Goal: Information Seeking & Learning: Learn about a topic

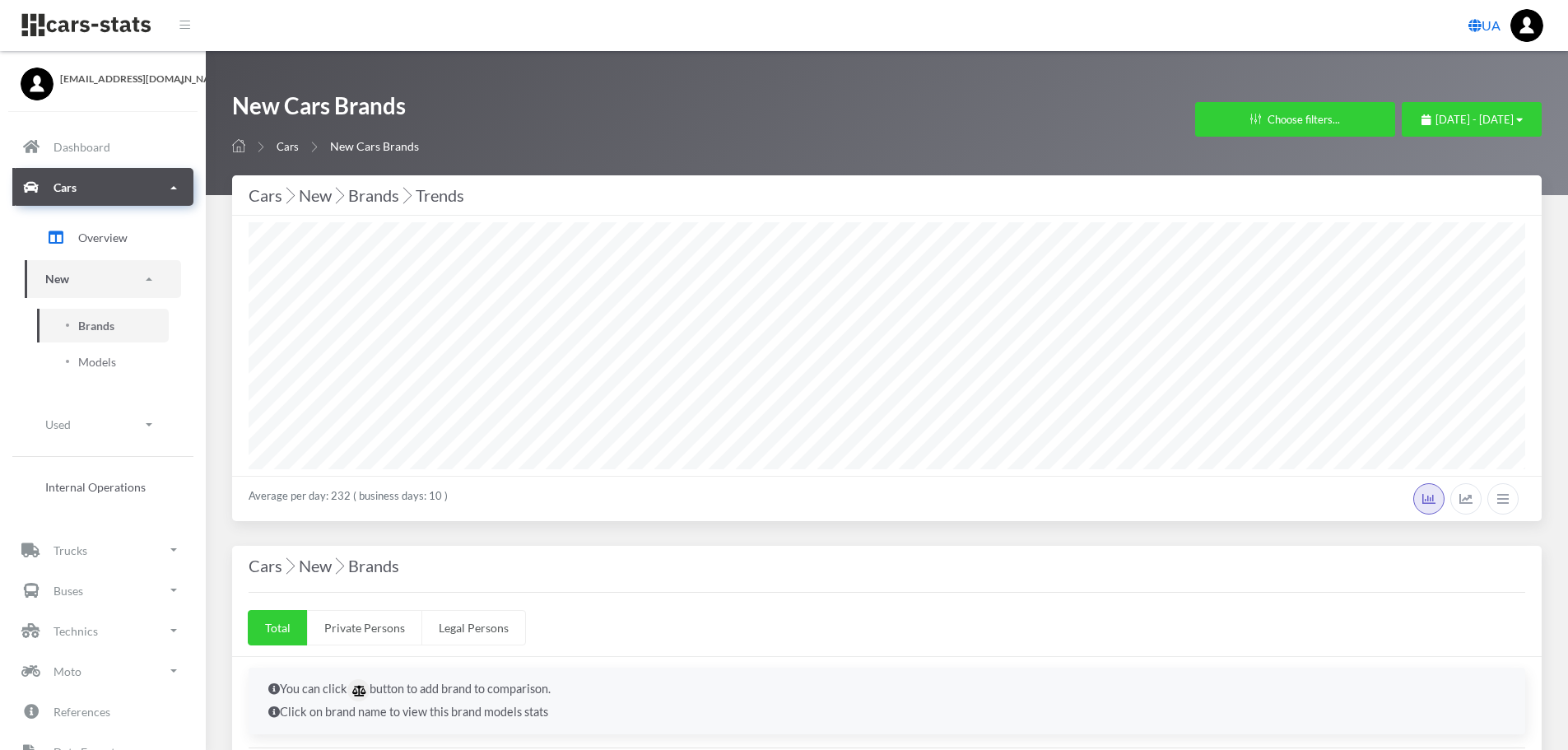
select select "25"
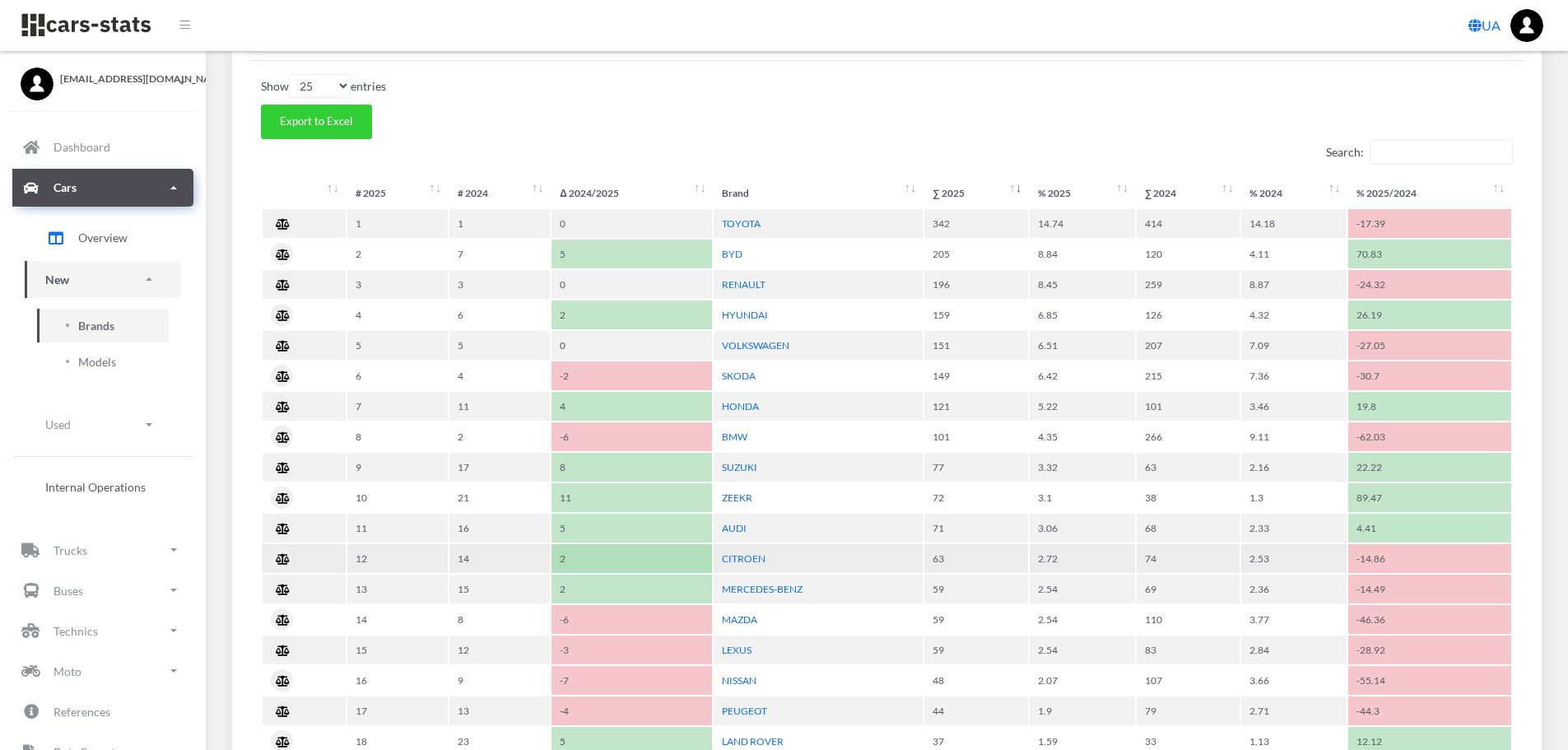
scroll to position [659, 0]
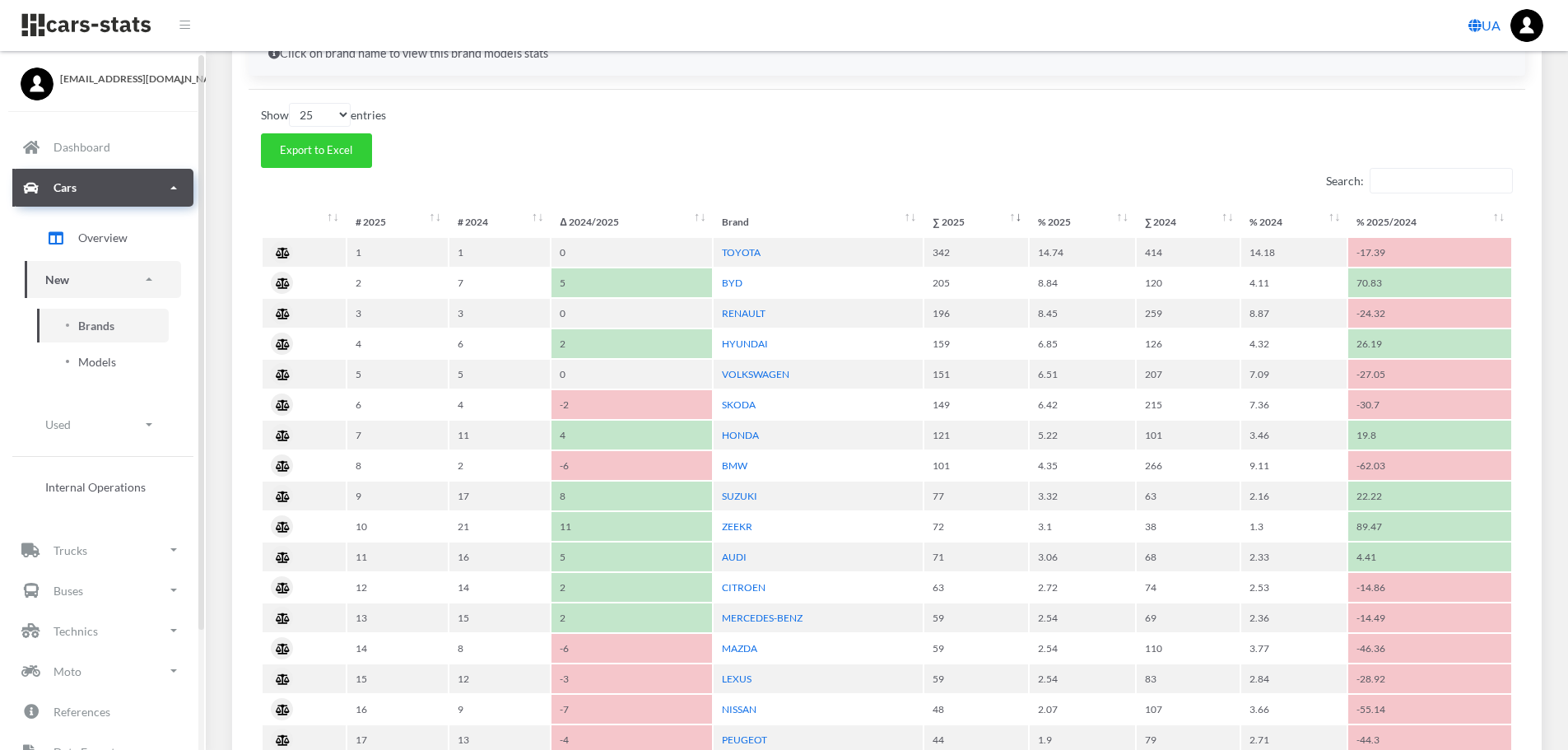
click at [93, 364] on span "Models" at bounding box center [97, 362] width 38 height 18
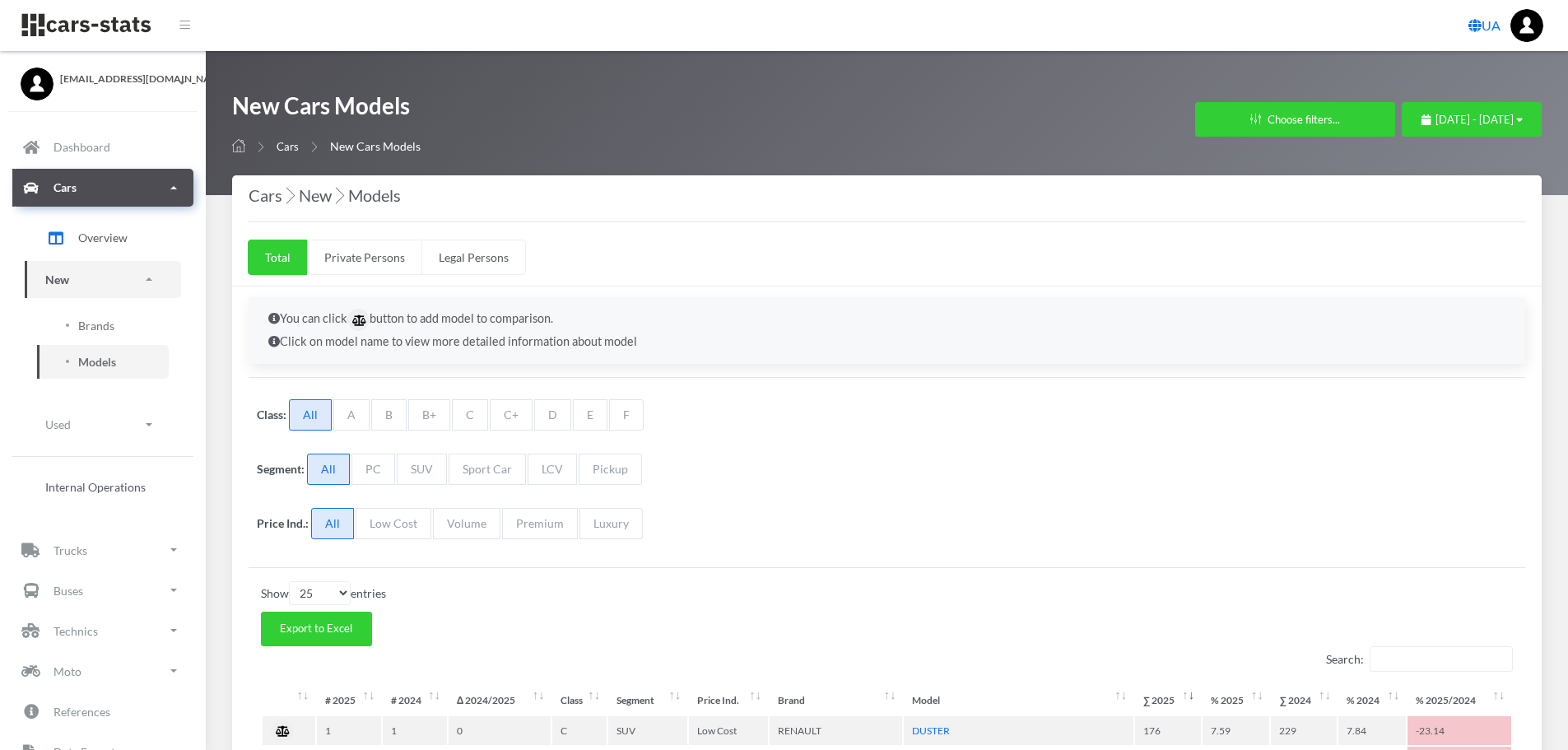
select select "25"
click at [89, 332] on span "Brands" at bounding box center [96, 326] width 36 height 18
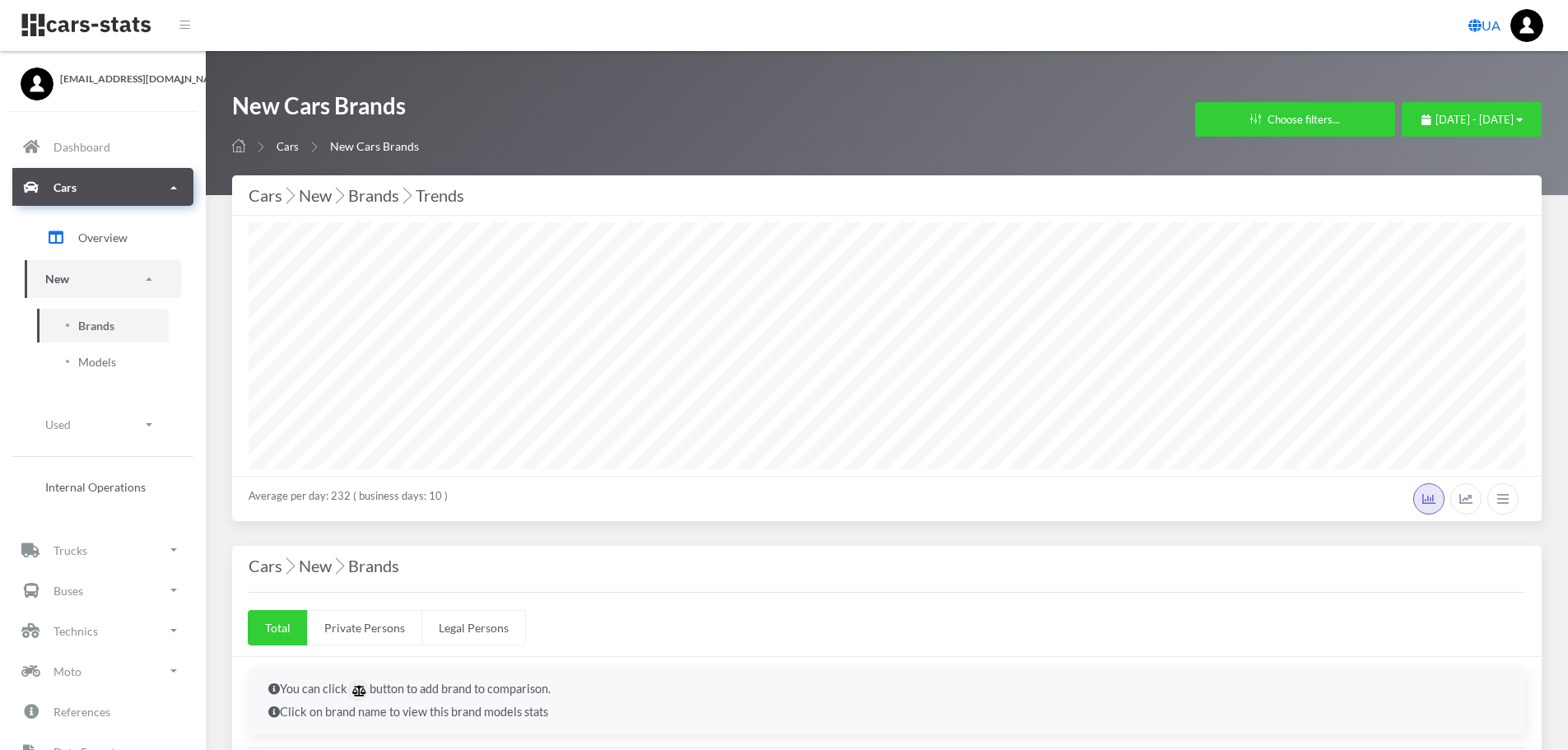
select select "25"
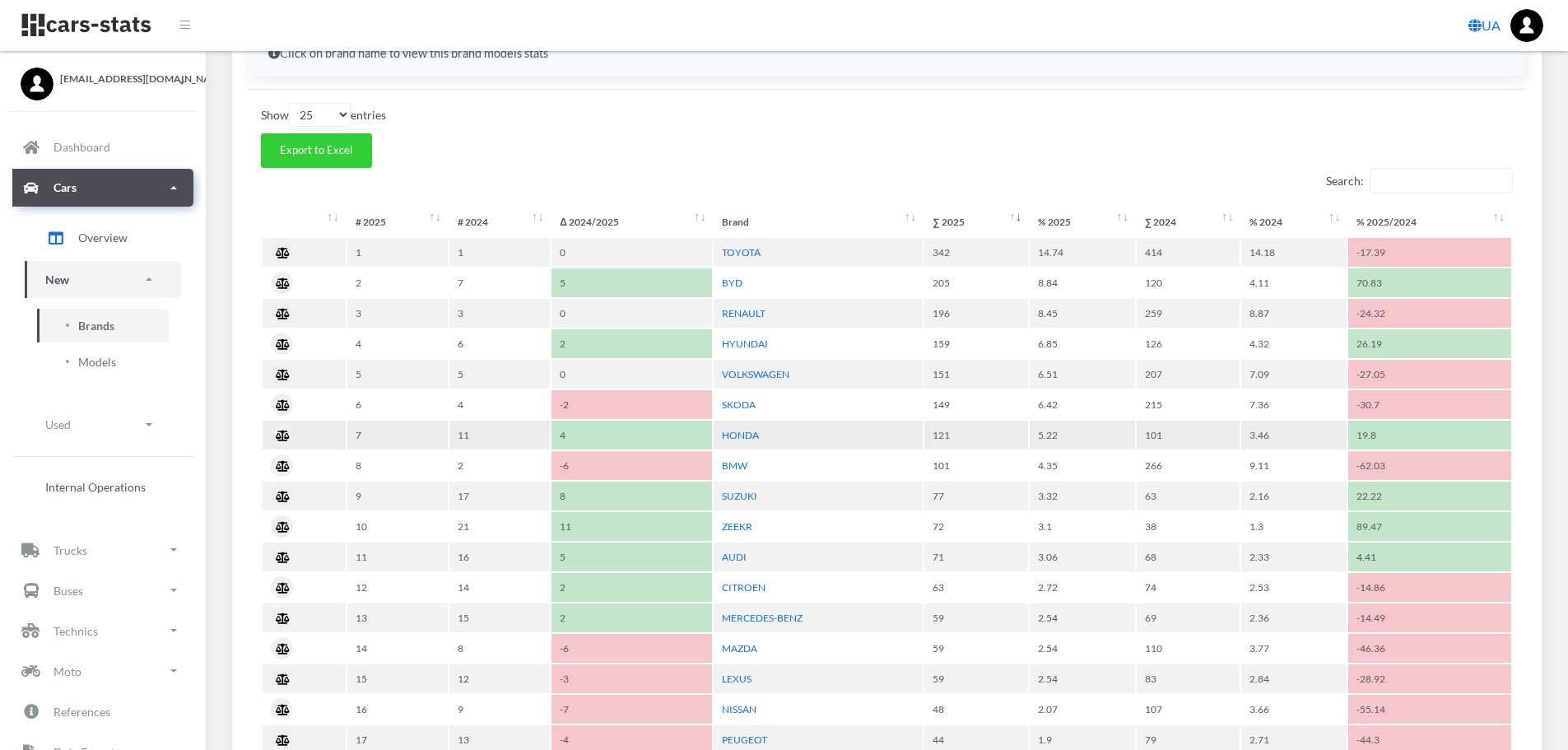
scroll to position [577, 0]
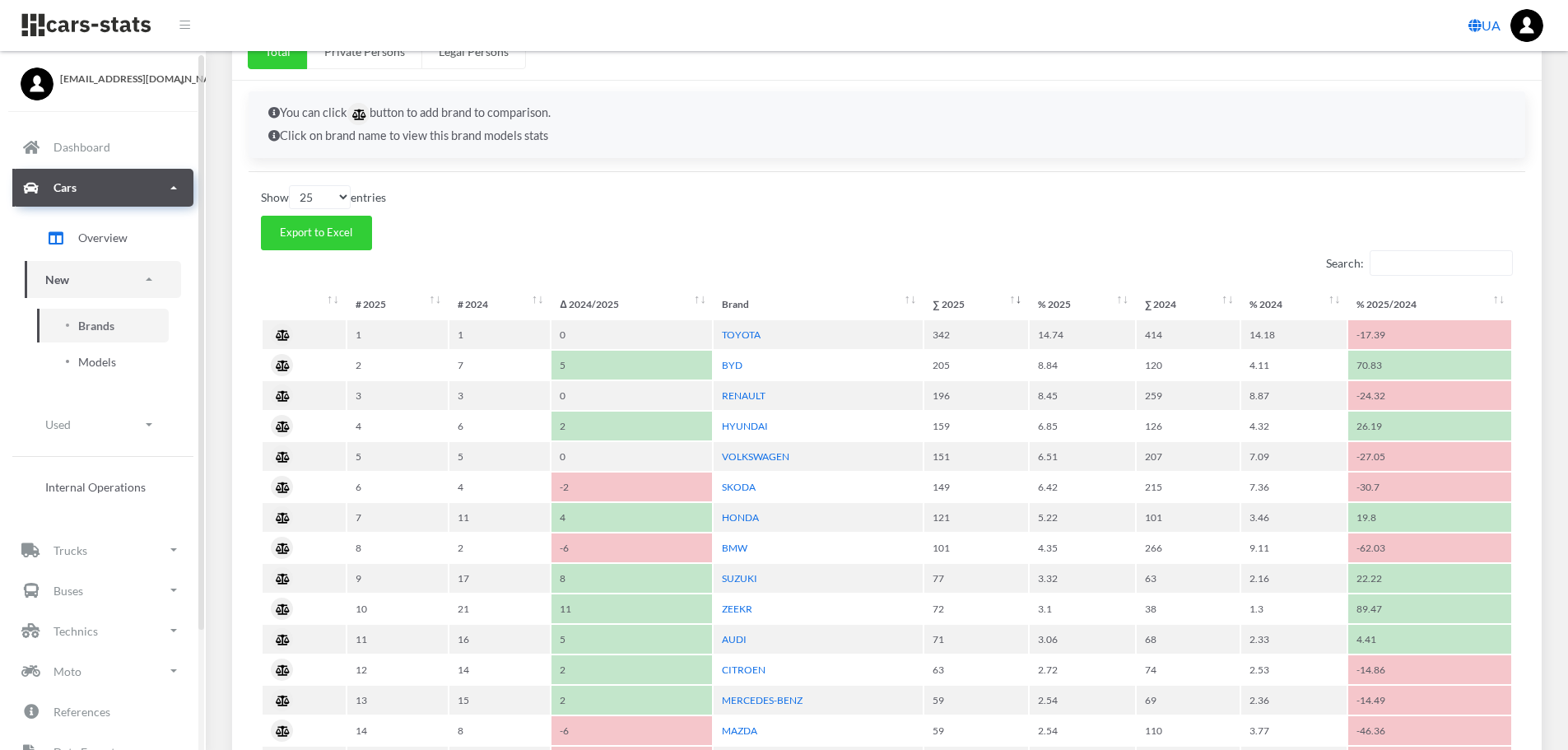
click at [92, 353] on span "Models" at bounding box center [97, 362] width 38 height 18
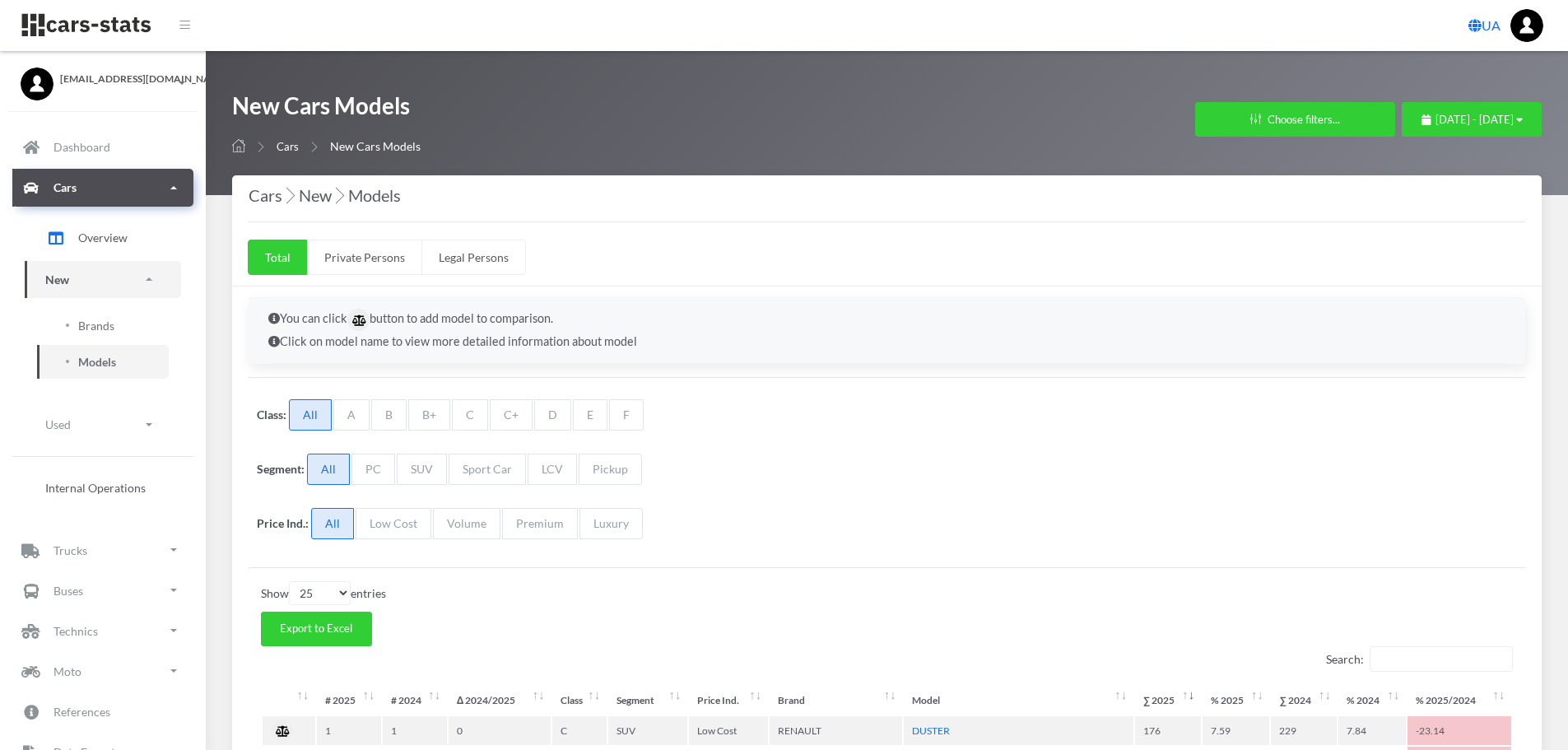
select select "25"
click at [111, 324] on span "Brands" at bounding box center [96, 326] width 36 height 18
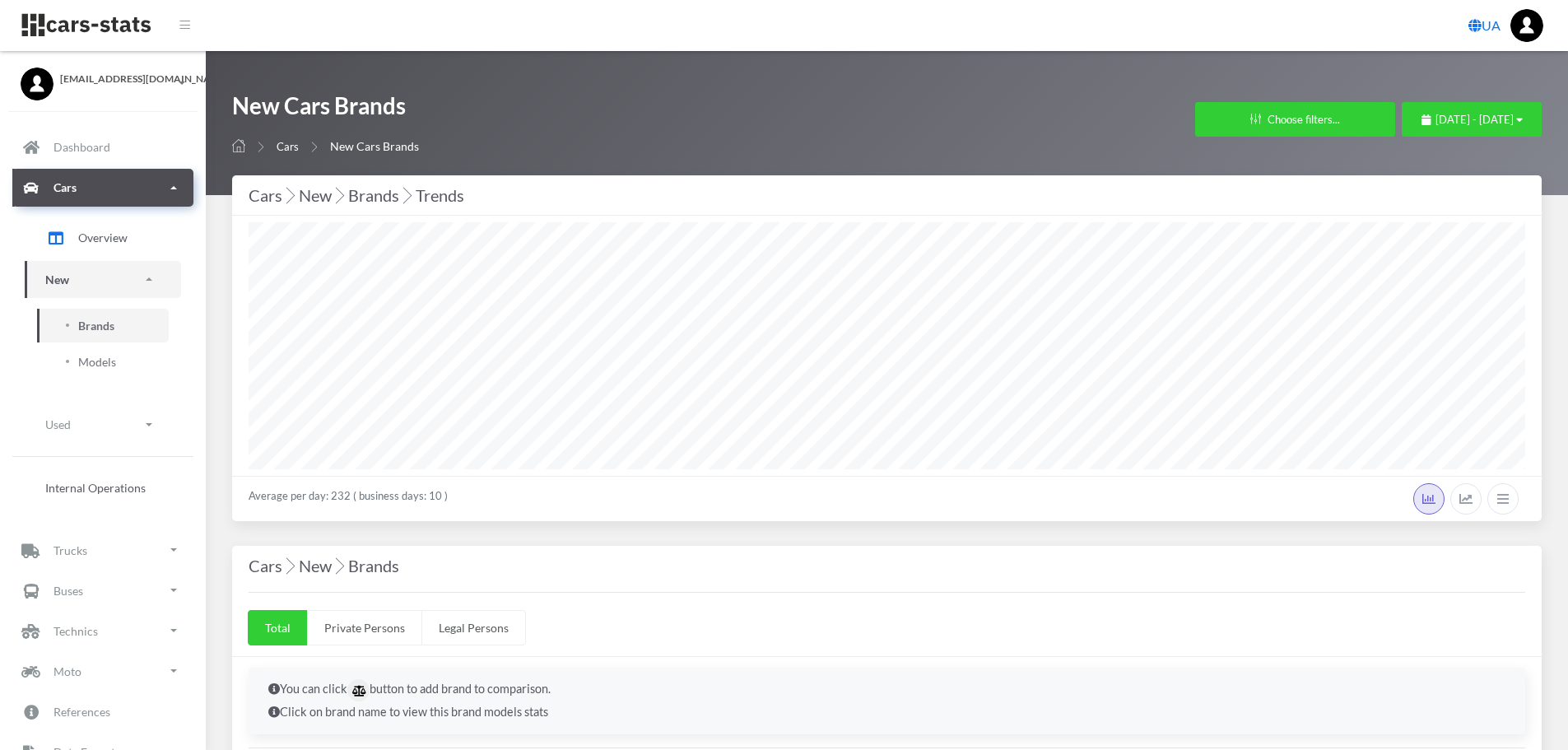
select select "25"
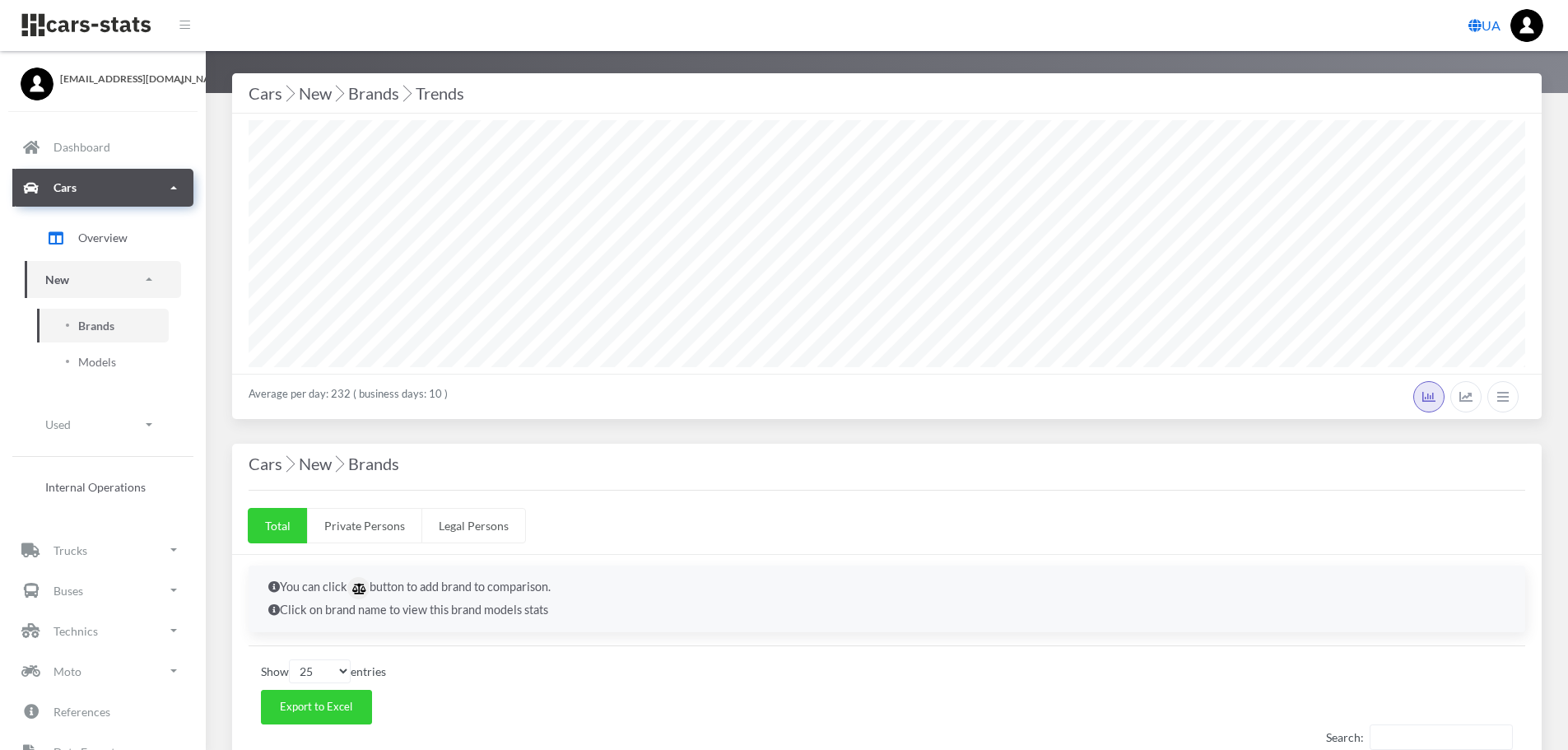
scroll to position [83, 0]
